Goal: Transaction & Acquisition: Purchase product/service

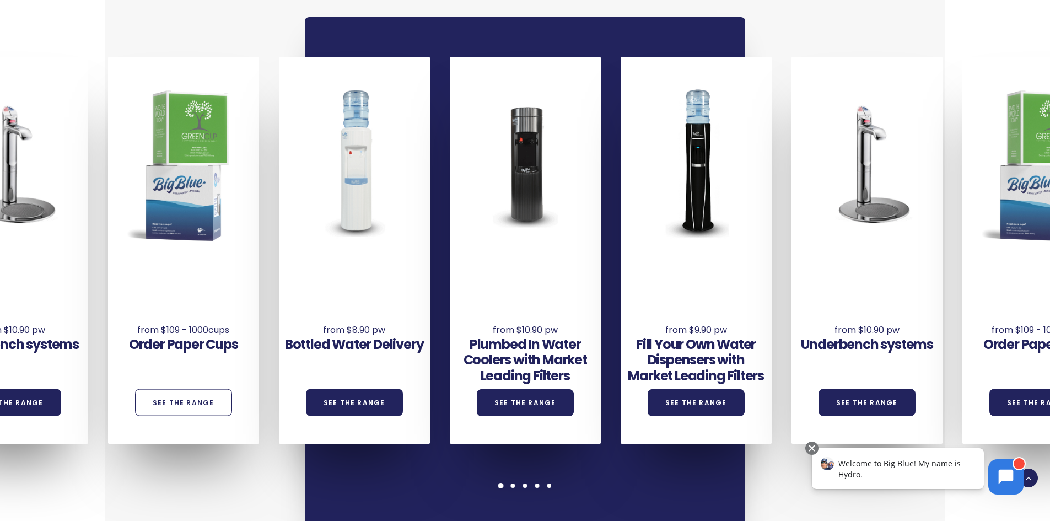
click at [177, 389] on link "See the Range" at bounding box center [183, 402] width 97 height 27
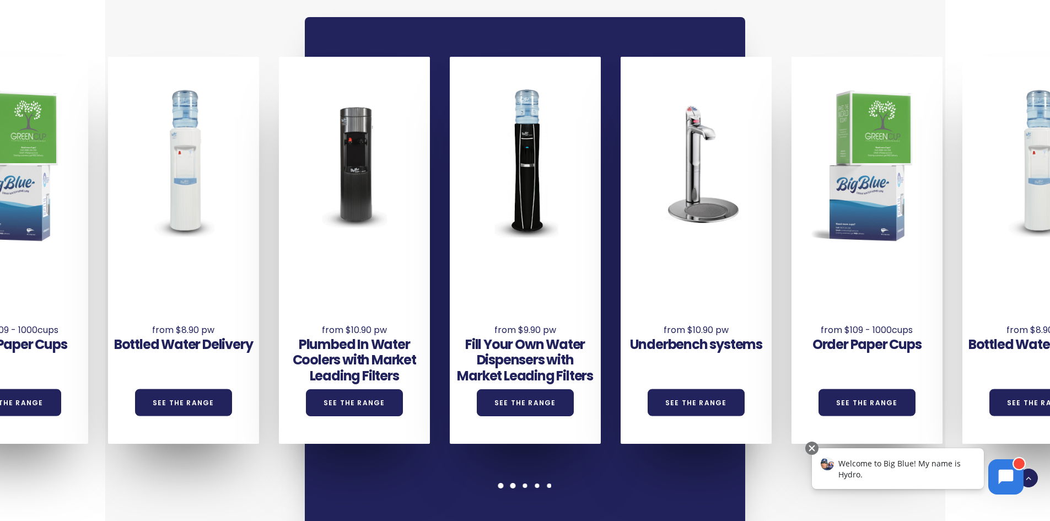
click at [501, 483] on span at bounding box center [501, 486] width 6 height 6
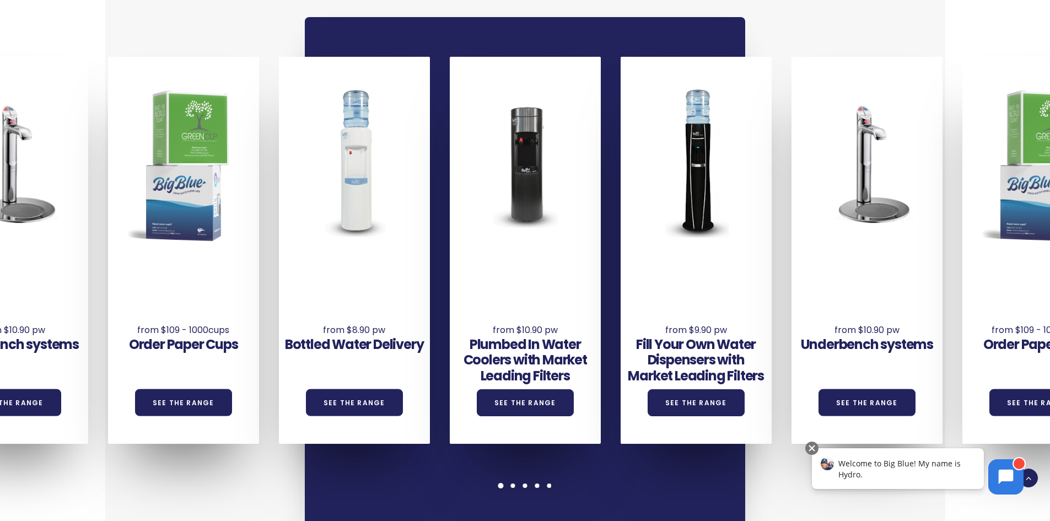
click at [501, 483] on span at bounding box center [501, 486] width 6 height 6
click at [177, 389] on link "See the Range" at bounding box center [183, 402] width 97 height 27
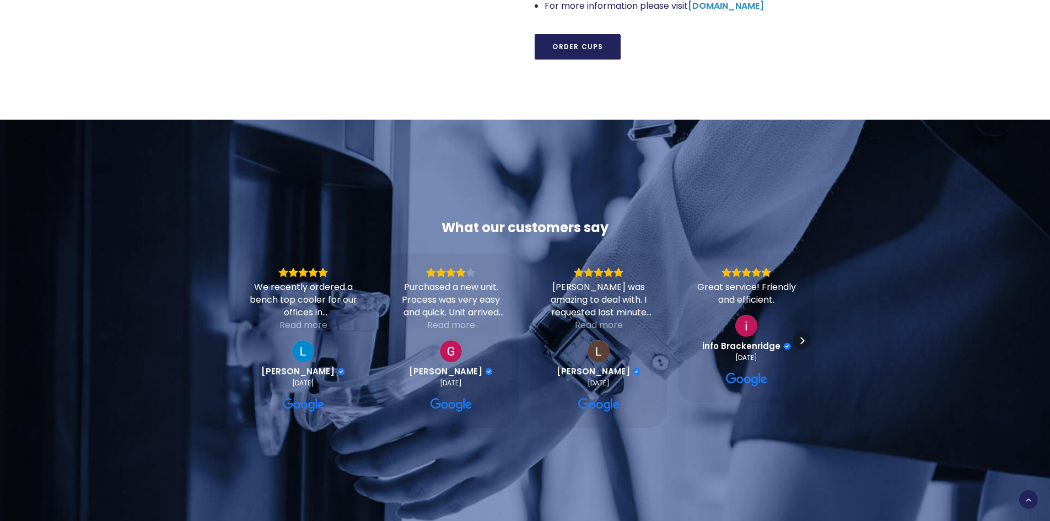
scroll to position [937, 0]
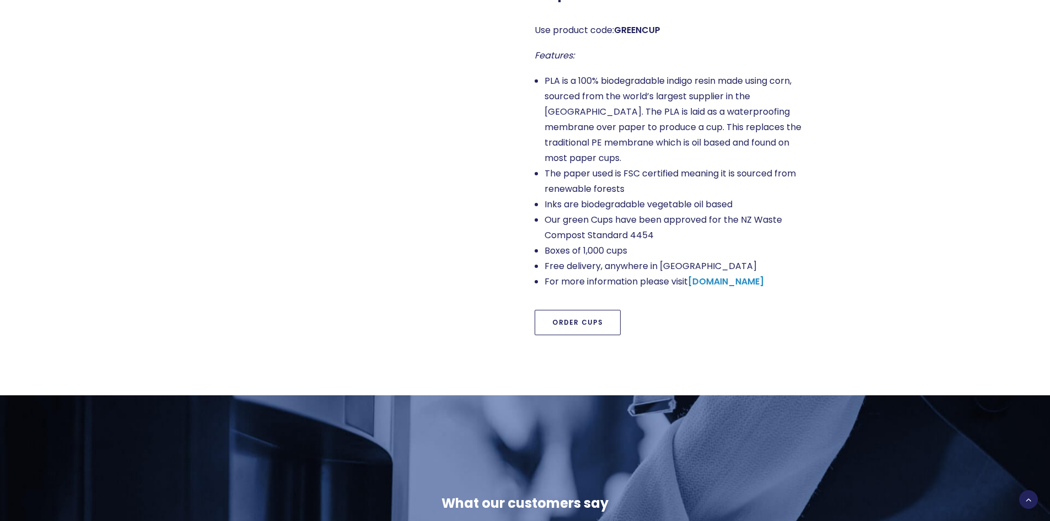
click at [564, 310] on link "Order Cups" at bounding box center [578, 322] width 86 height 25
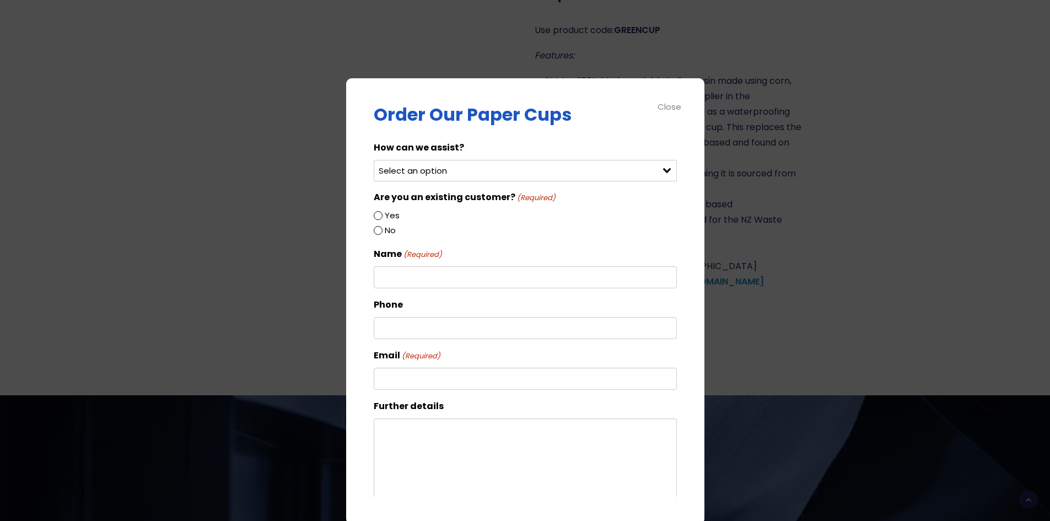
click at [657, 174] on select "Select an option Order green cups Order blue cups I need something else" at bounding box center [525, 170] width 303 height 21
select select "Order blue cups"
click at [374, 160] on select "Select an option Order green cups Order blue cups I need something else" at bounding box center [525, 170] width 303 height 21
click at [375, 216] on input "Yes" at bounding box center [378, 215] width 9 height 9
radio input "true"
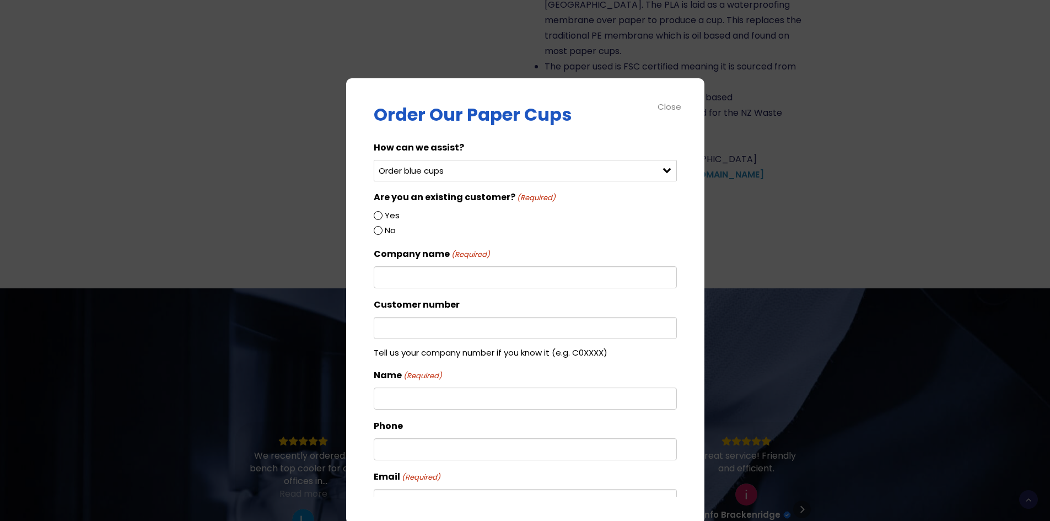
scroll to position [1047, 0]
click at [403, 279] on input "Company name (Required)" at bounding box center [525, 277] width 303 height 22
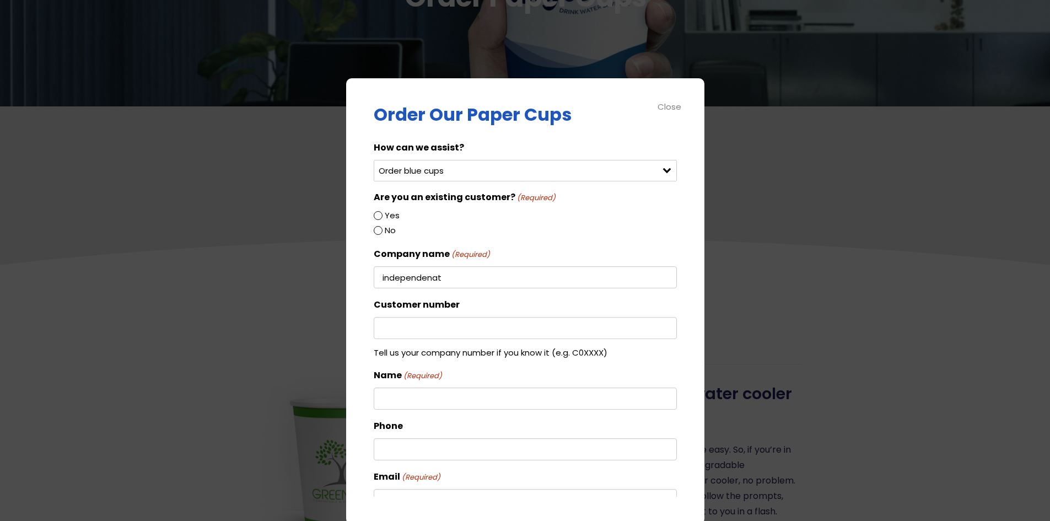
scroll to position [0, 0]
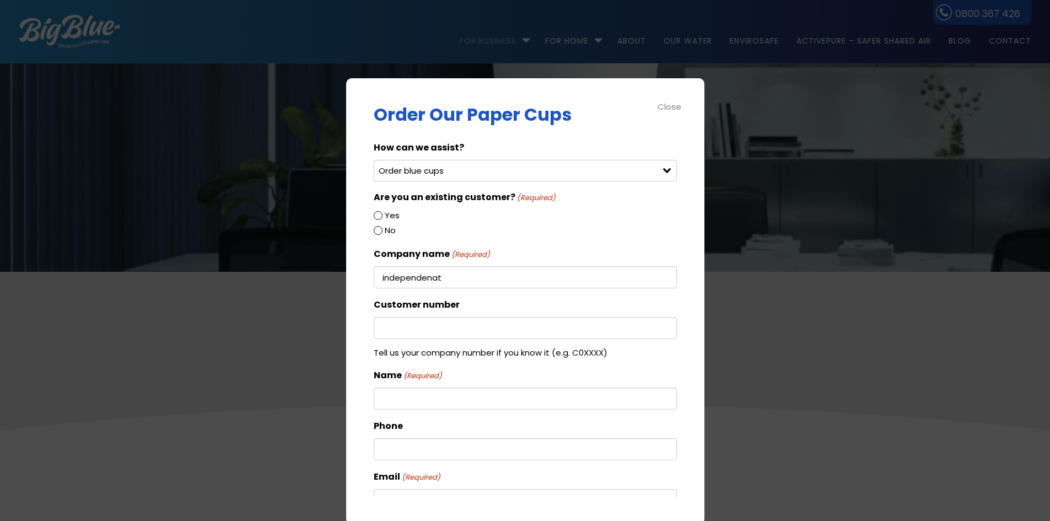
type input "independenat"
click at [669, 106] on div "Close" at bounding box center [670, 106] width 25 height 13
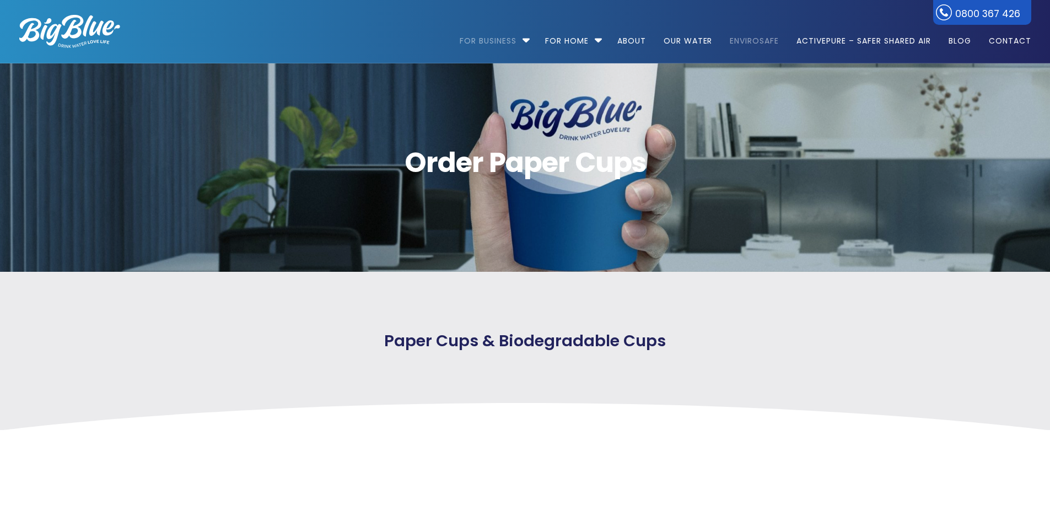
click at [757, 43] on link "EnviroSafe" at bounding box center [754, 35] width 64 height 71
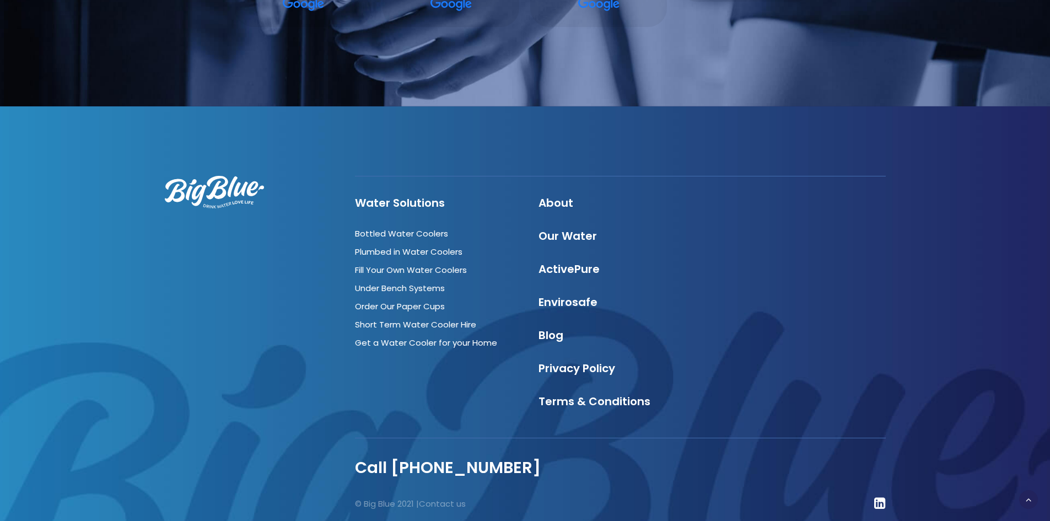
scroll to position [2897, 0]
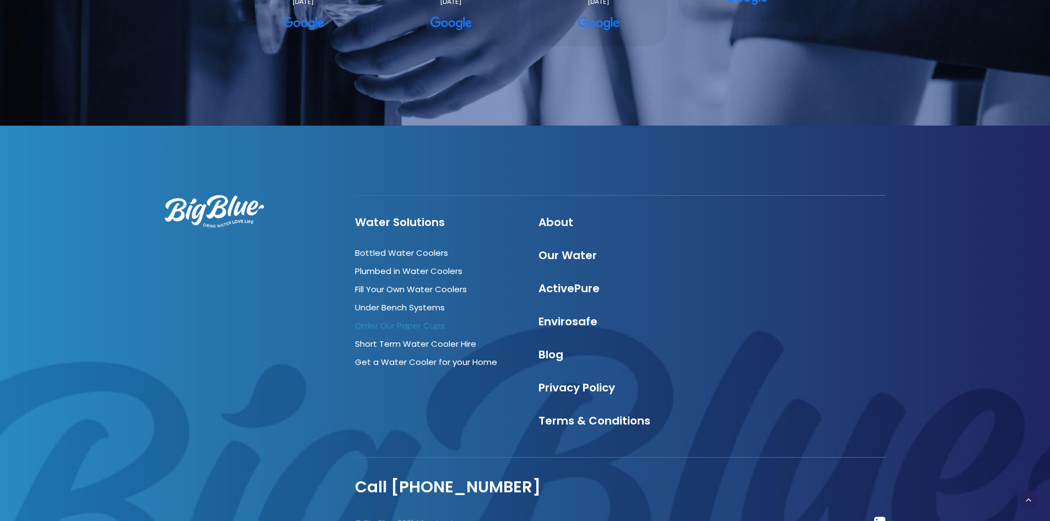
click at [392, 320] on link "Order Our Paper Cups" at bounding box center [400, 326] width 90 height 12
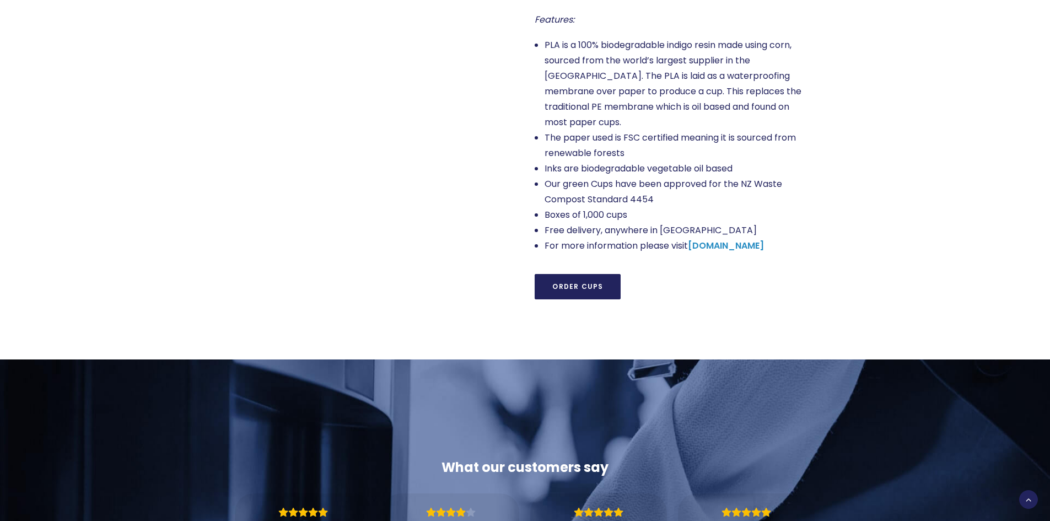
scroll to position [992, 0]
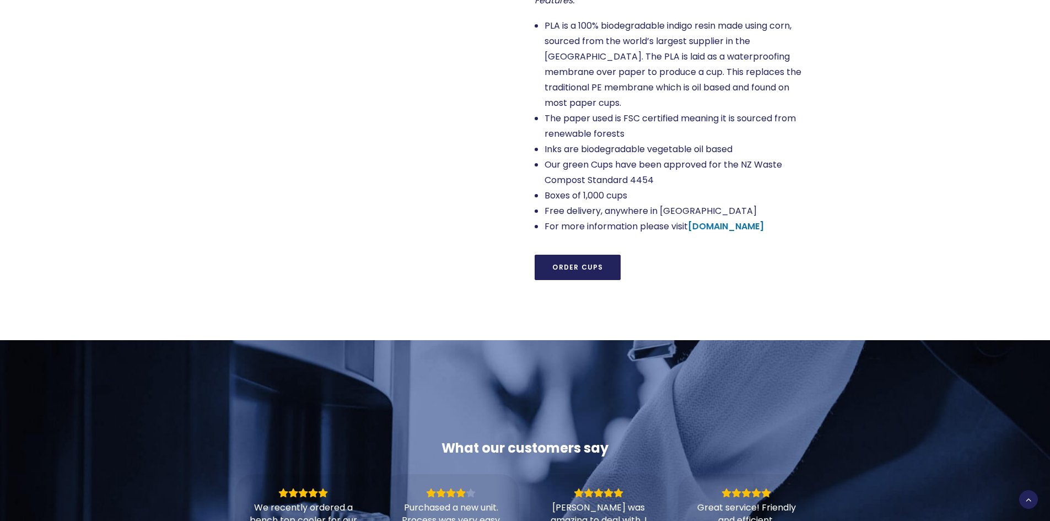
click at [712, 220] on strong "[DOMAIN_NAME]" at bounding box center [726, 226] width 76 height 13
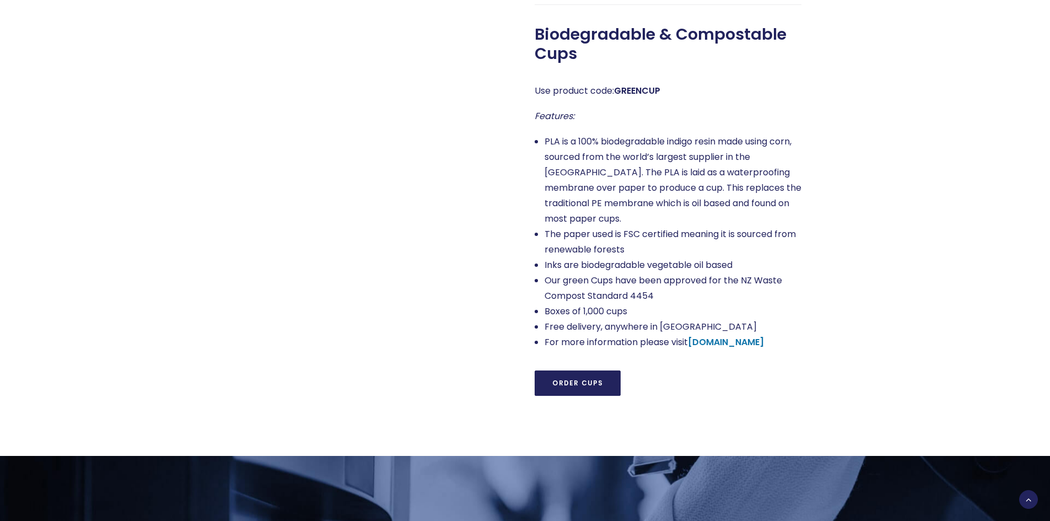
scroll to position [1102, 0]
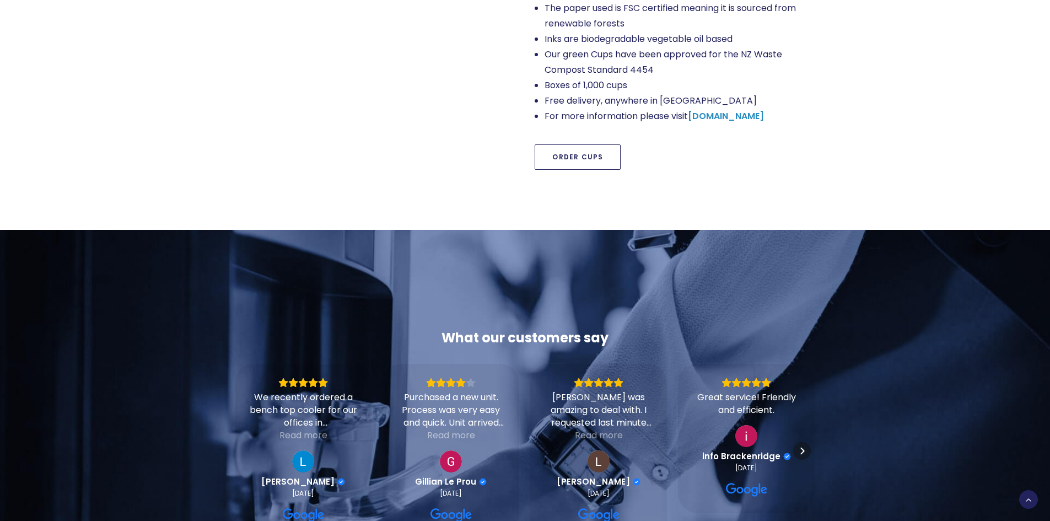
click at [566, 144] on link "Order Cups" at bounding box center [578, 156] width 86 height 25
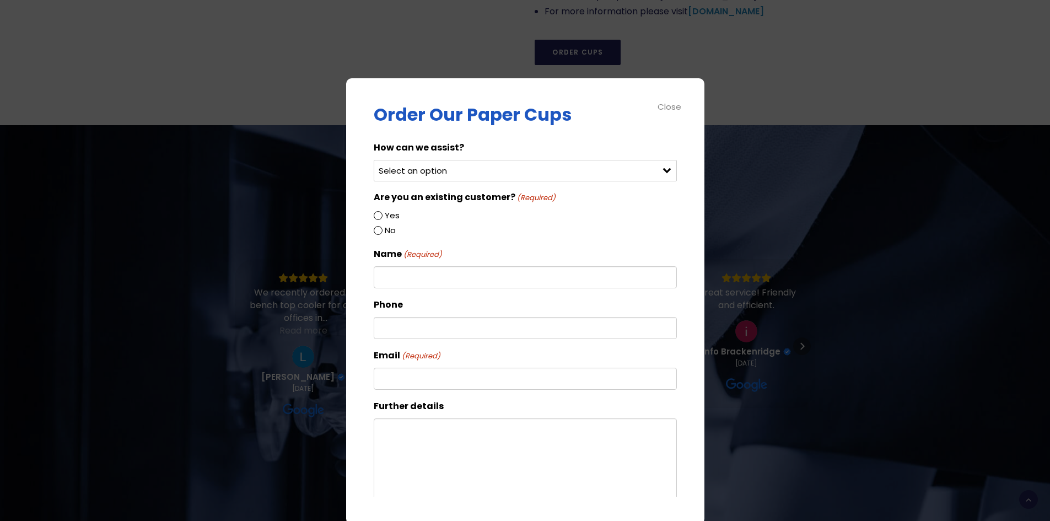
scroll to position [1212, 0]
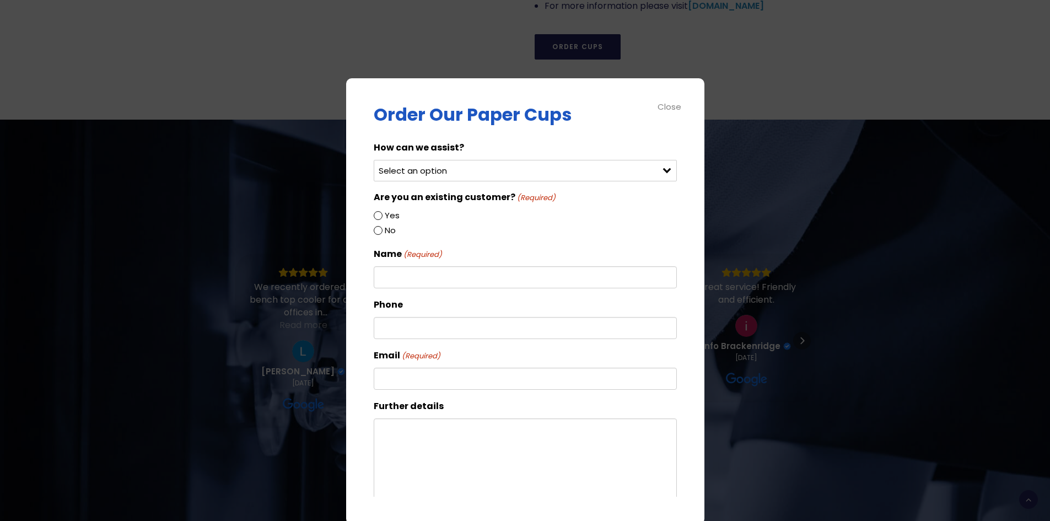
click at [661, 173] on div "Select an option Order green cups Order blue cups I need something else" at bounding box center [525, 170] width 303 height 21
click at [658, 171] on div "Select an option Order green cups Order blue cups I need something else" at bounding box center [525, 170] width 303 height 21
click at [375, 215] on input "Yes" at bounding box center [378, 215] width 9 height 9
radio input "true"
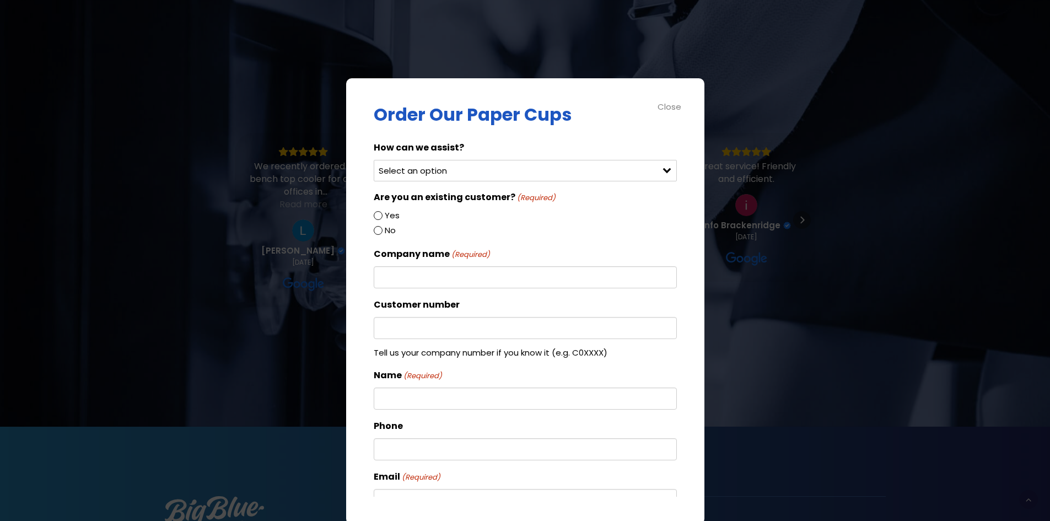
scroll to position [1433, 0]
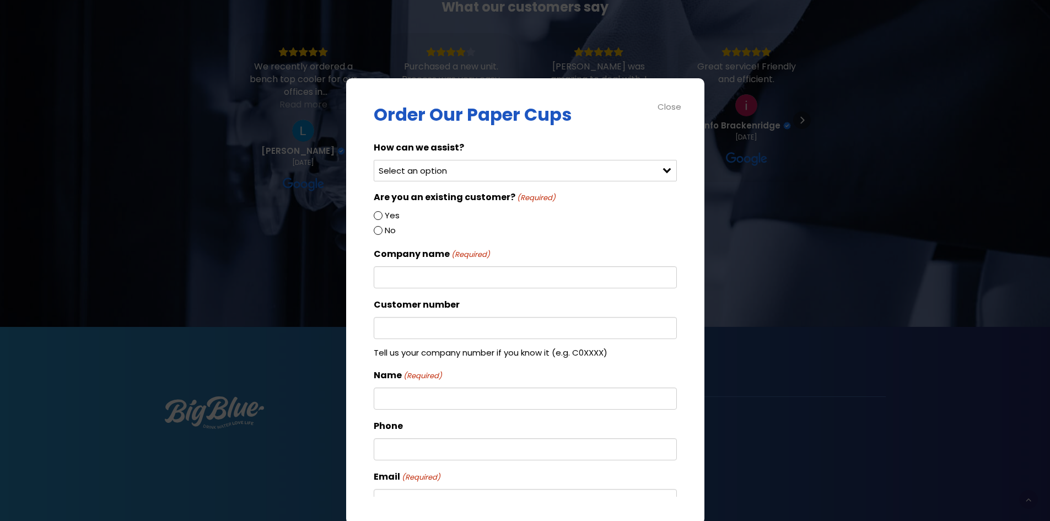
click at [405, 275] on input "Company name (Required)" at bounding box center [525, 277] width 303 height 22
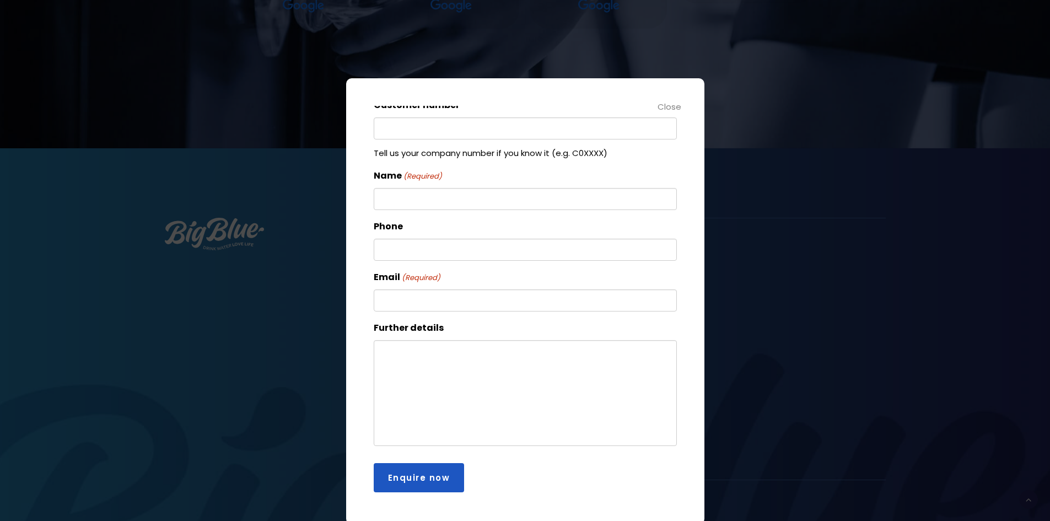
scroll to position [1690, 0]
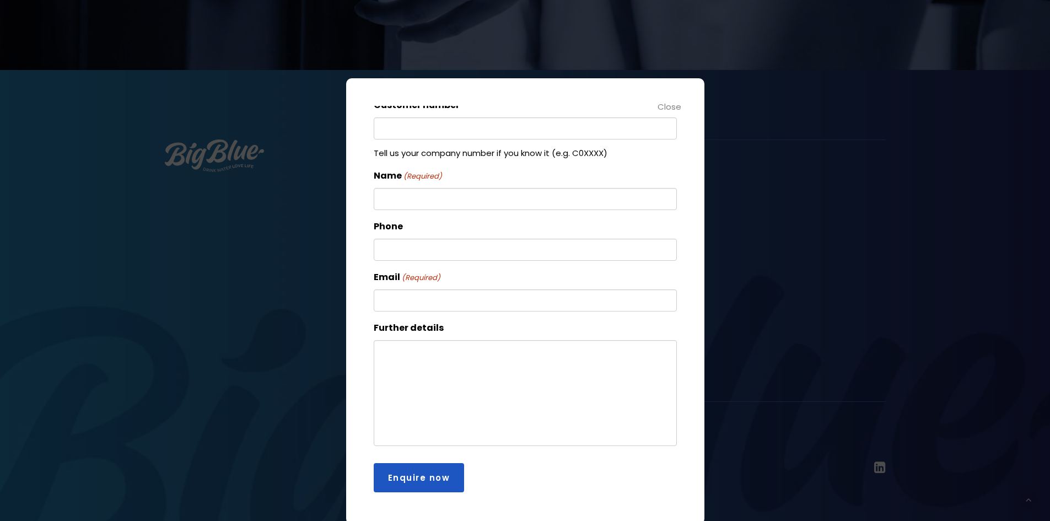
click at [404, 300] on input "Email (Required)" at bounding box center [525, 300] width 303 height 22
type input "[PERSON_NAME][EMAIL_ADDRESS][DOMAIN_NAME]"
click at [795, 283] on div at bounding box center [525, 260] width 1050 height 521
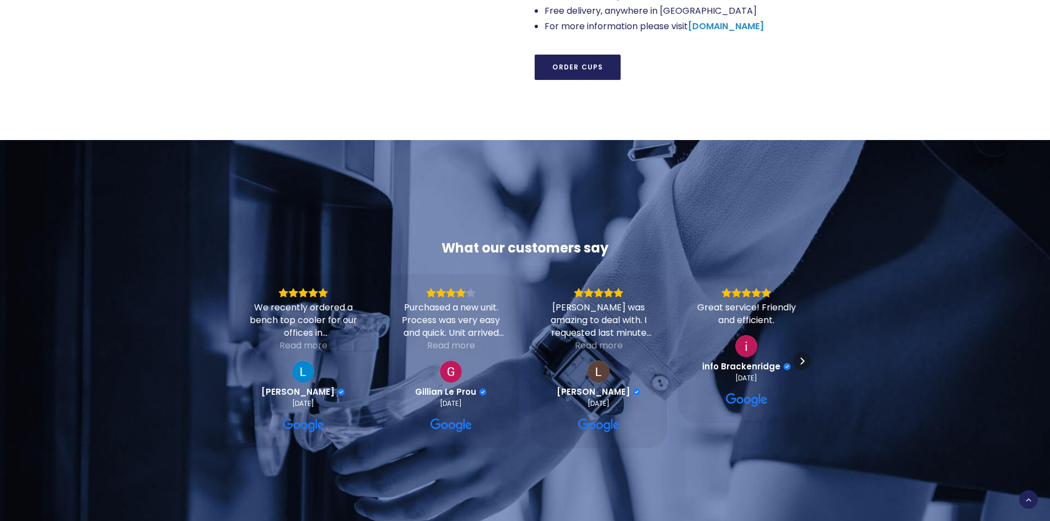
scroll to position [1194, 0]
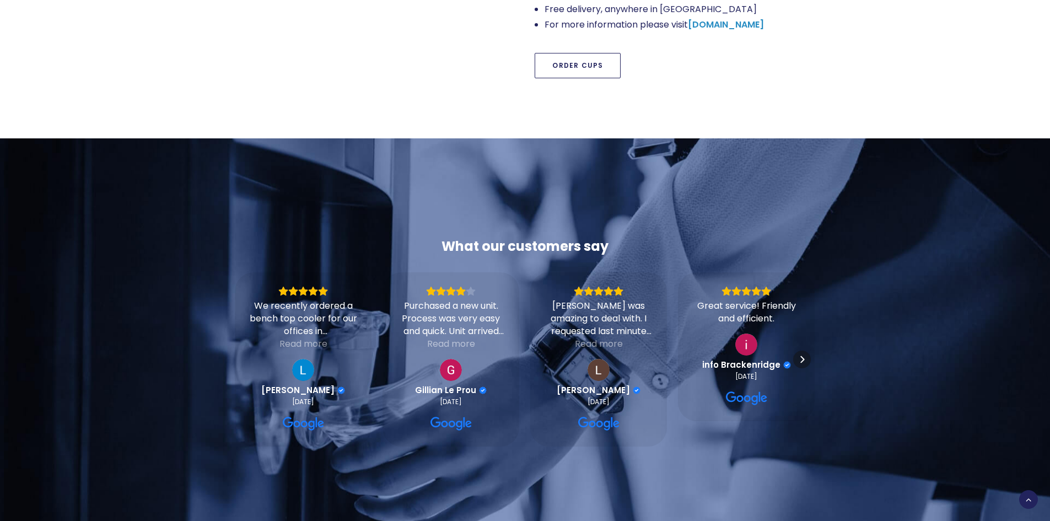
click at [557, 53] on link "Order Cups" at bounding box center [578, 65] width 86 height 25
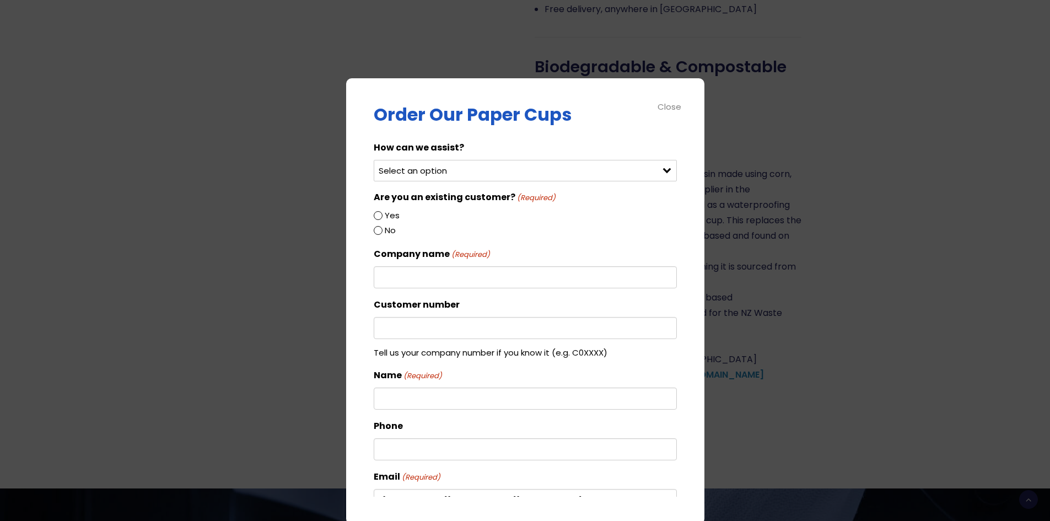
scroll to position [753, 0]
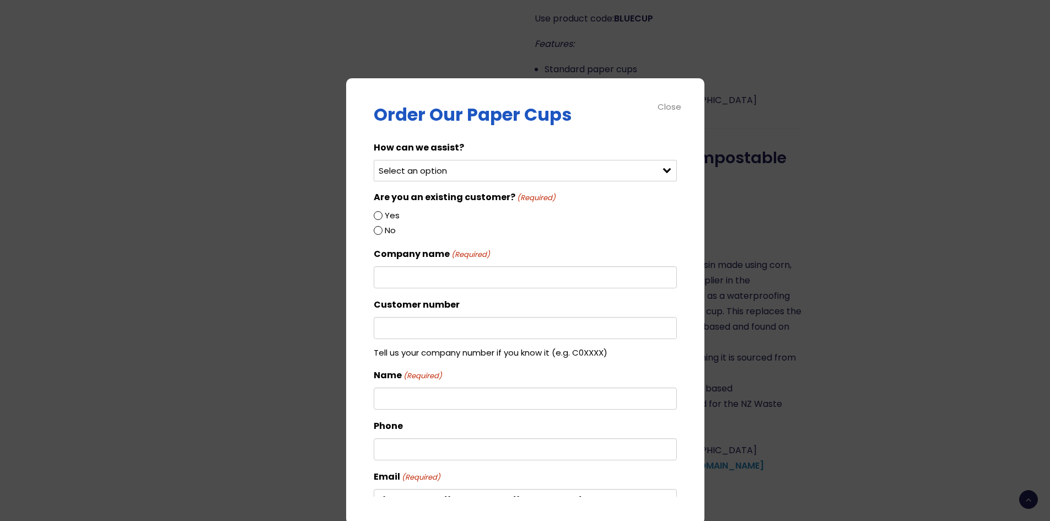
click at [380, 215] on input "Yes" at bounding box center [378, 215] width 9 height 9
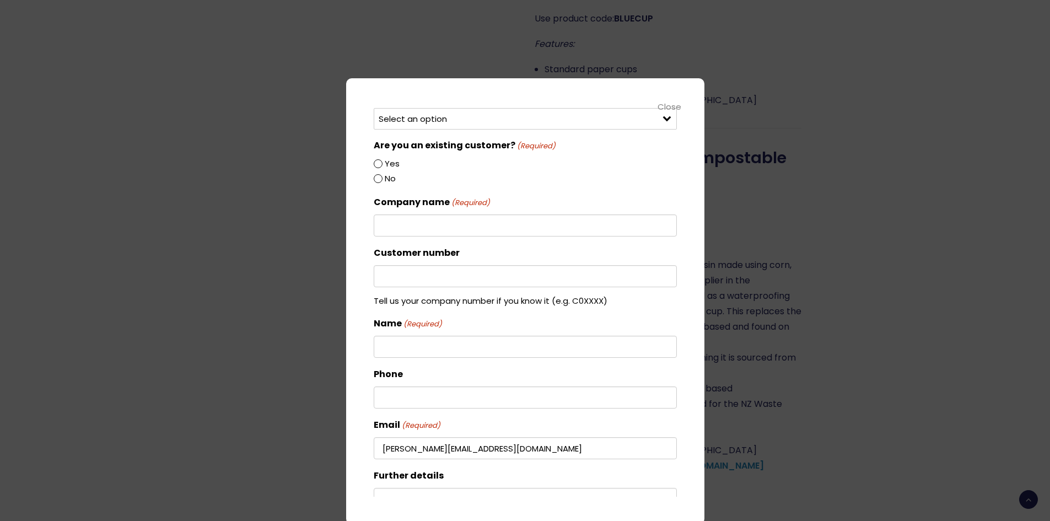
scroll to position [0, 0]
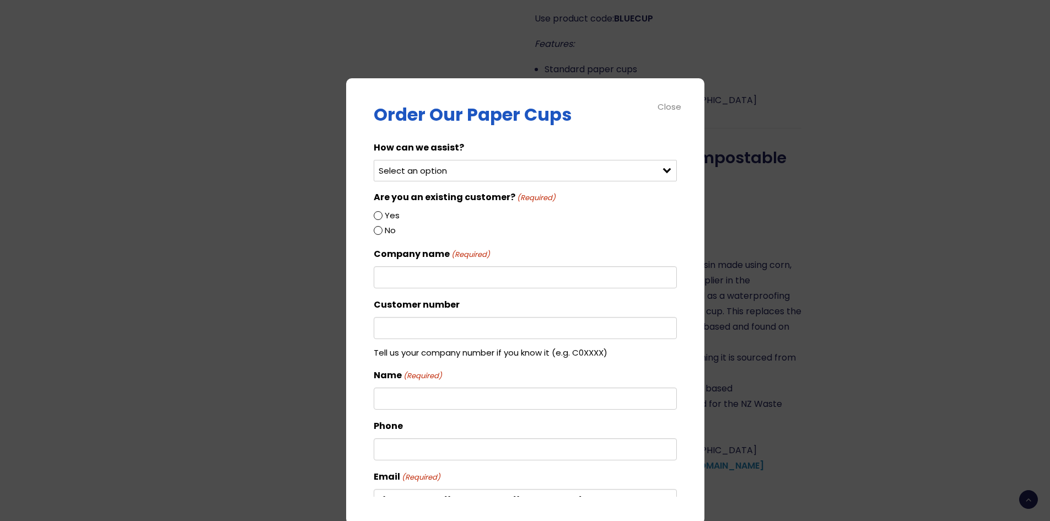
click at [376, 216] on input "Yes" at bounding box center [378, 215] width 9 height 9
click at [379, 217] on input "Yes" at bounding box center [378, 215] width 9 height 9
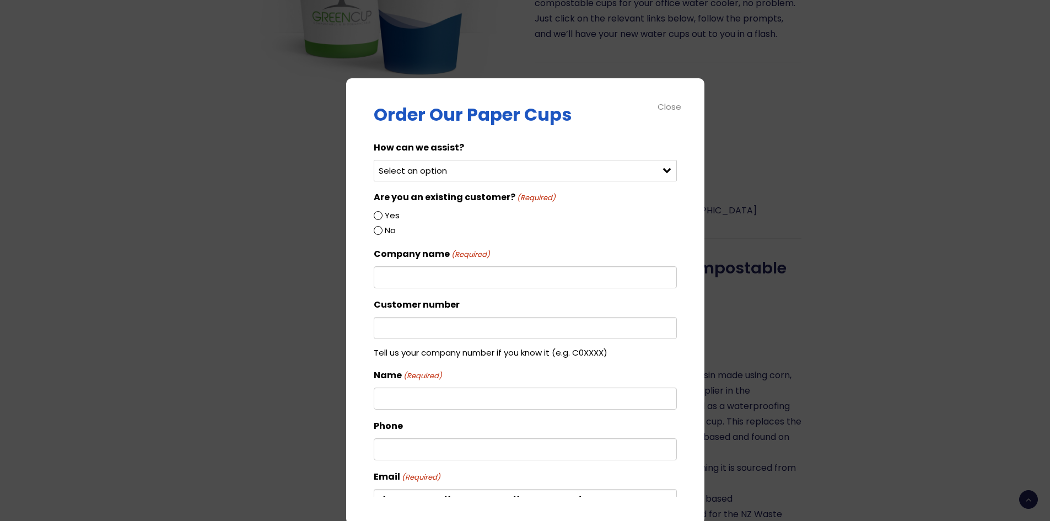
click at [380, 215] on input "Yes" at bounding box center [378, 215] width 9 height 9
click at [655, 173] on div "Select an option Order green cups Order blue cups I need something else" at bounding box center [525, 170] width 303 height 21
click at [656, 172] on div "Select an option Order green cups Order blue cups I need something else" at bounding box center [525, 170] width 303 height 21
click at [477, 283] on input "Company name (Required)" at bounding box center [525, 277] width 303 height 22
click at [586, 293] on div "How can we assist? Select an option Order green cups Order blue cups I need som…" at bounding box center [525, 392] width 303 height 505
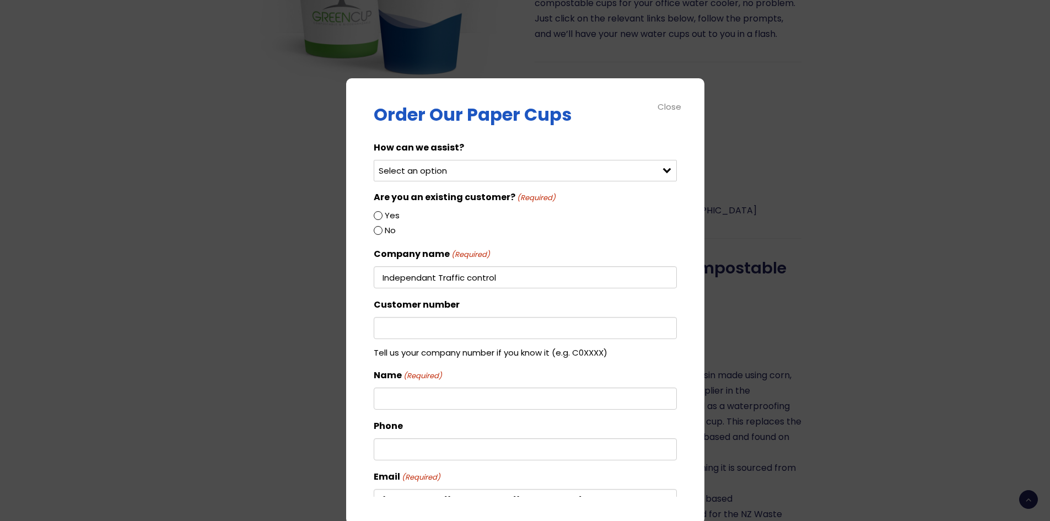
click at [425, 281] on input "Independant Traffic control" at bounding box center [525, 277] width 303 height 22
type input "Independent Traffic control"
click at [582, 250] on div "Company name (Required) Independent Traffic control" at bounding box center [525, 267] width 303 height 42
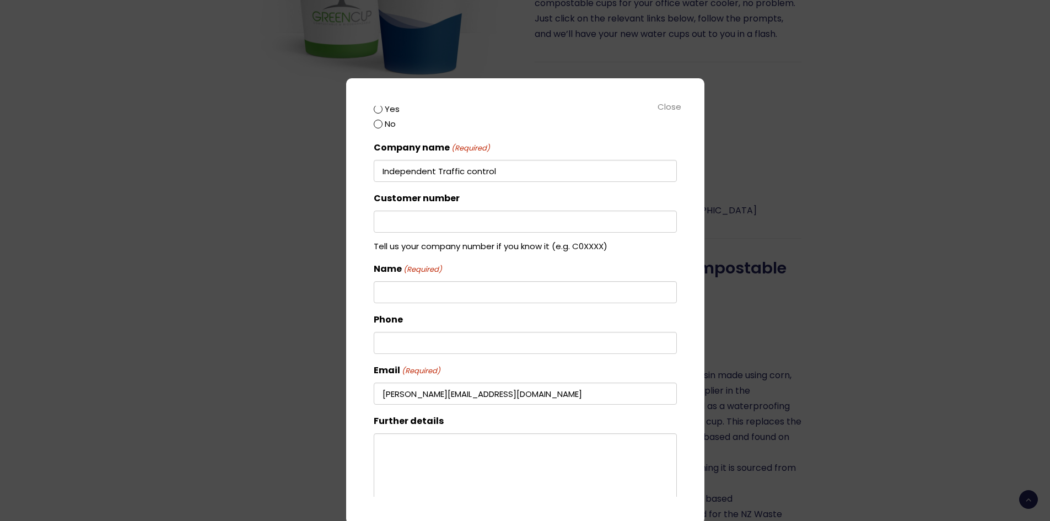
scroll to position [110, 0]
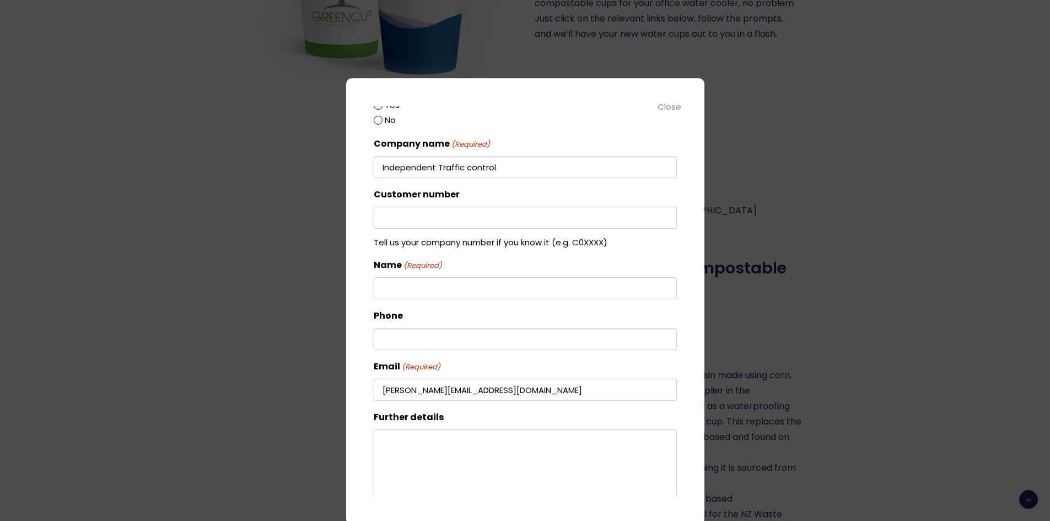
click at [439, 226] on input "Customer number" at bounding box center [525, 218] width 303 height 22
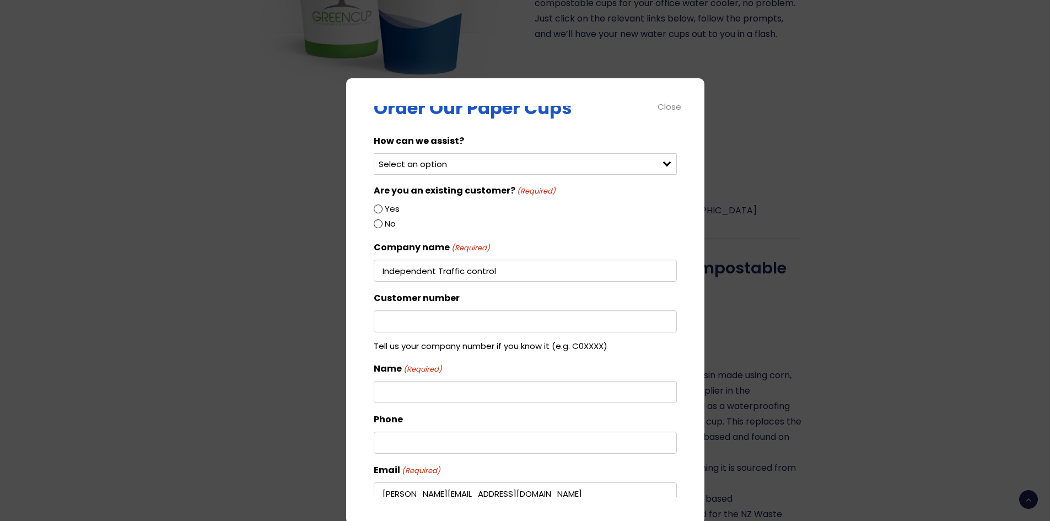
scroll to position [0, 0]
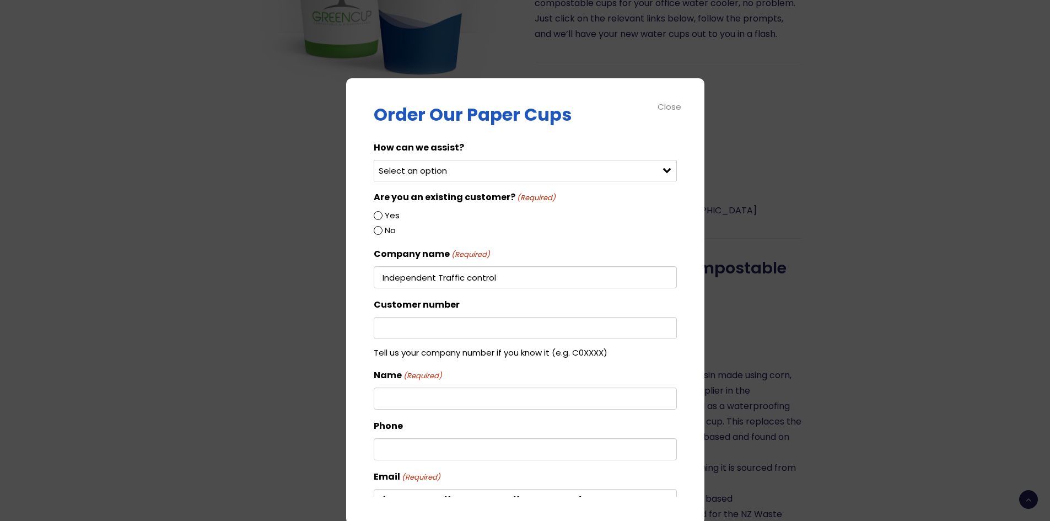
click at [653, 172] on select "Select an option Order green cups Order blue cups I need something else" at bounding box center [525, 170] width 303 height 21
select select "Order blue cups"
click at [374, 160] on select "Select an option Order green cups Order blue cups I need something else" at bounding box center [525, 170] width 303 height 21
click at [364, 185] on div "Order Our Paper Cups How can we assist? Select an option Order green cups Order…" at bounding box center [525, 301] width 358 height 446
click at [375, 214] on input "Yes" at bounding box center [378, 215] width 9 height 9
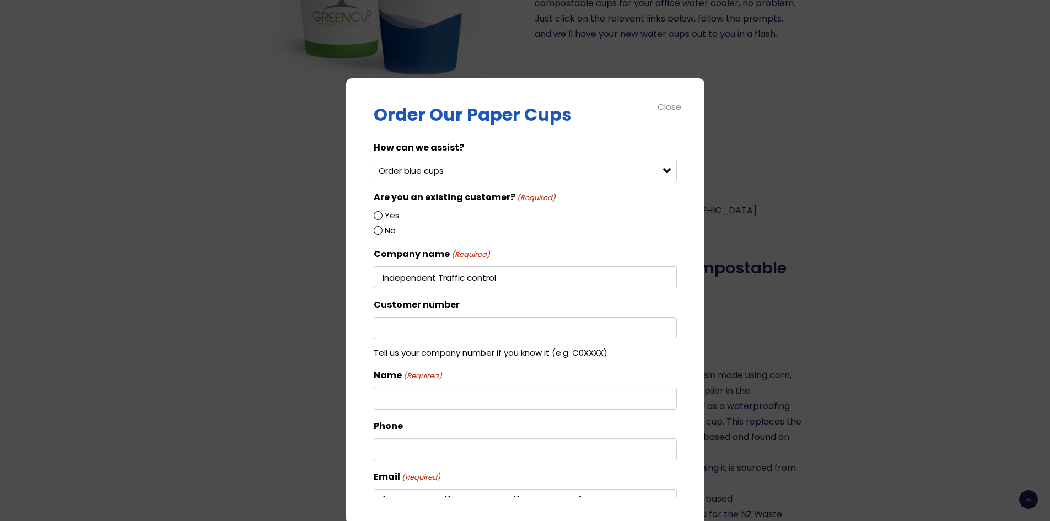
click at [377, 218] on input "Yes" at bounding box center [378, 215] width 9 height 9
click at [385, 215] on label "Yes" at bounding box center [392, 215] width 15 height 14
click at [382, 215] on input "Yes" at bounding box center [378, 215] width 9 height 9
click at [382, 215] on div "Yes" at bounding box center [525, 215] width 303 height 15
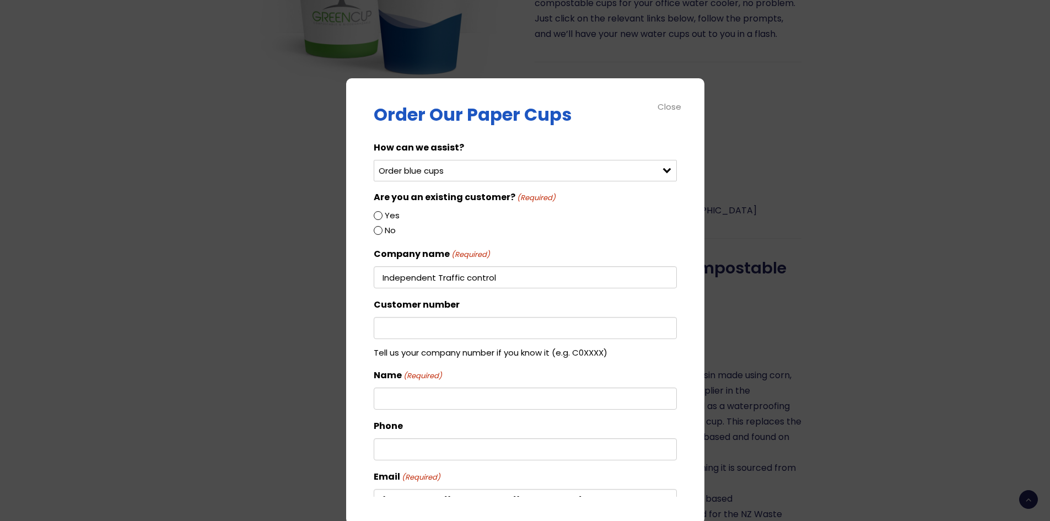
click at [378, 216] on input "Yes" at bounding box center [378, 215] width 9 height 9
click at [865, 223] on div at bounding box center [525, 260] width 1050 height 521
